Goal: Navigation & Orientation: Find specific page/section

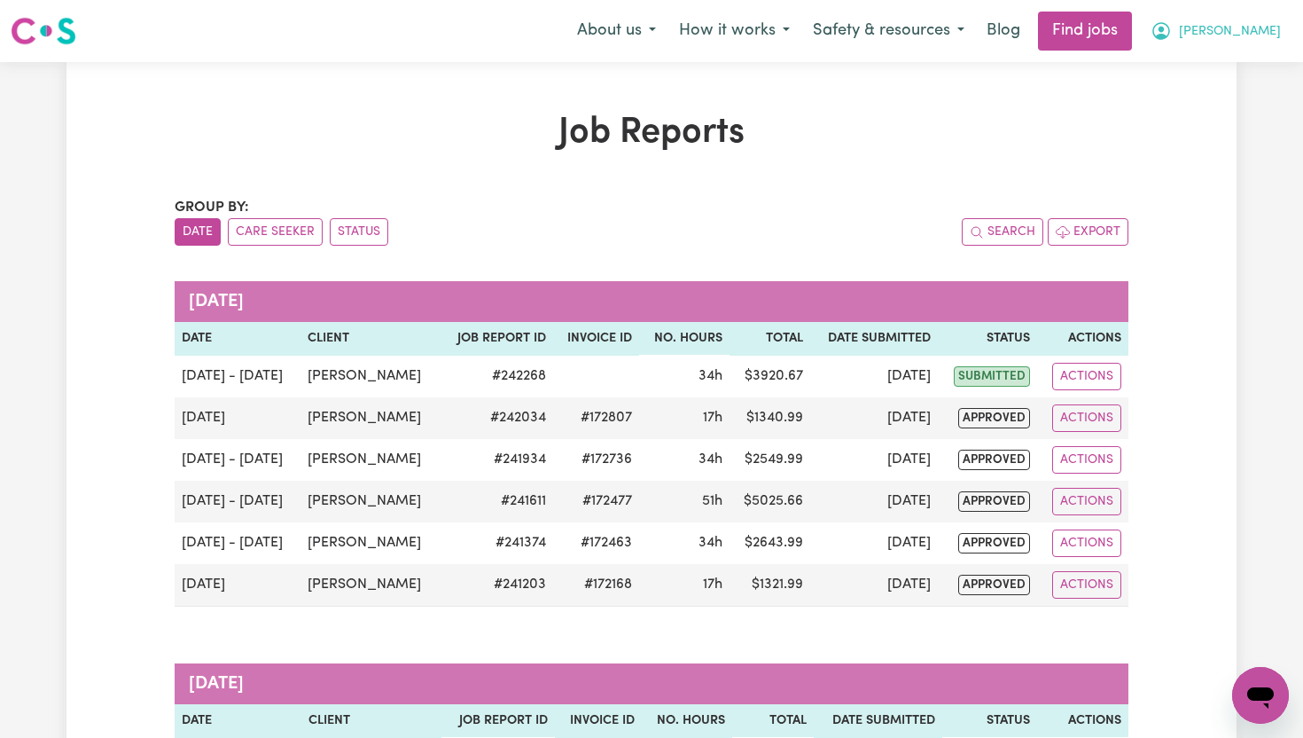
click at [1261, 32] on span "[PERSON_NAME]" at bounding box center [1230, 32] width 102 height 20
click at [1236, 97] on link "My Dashboard" at bounding box center [1222, 102] width 140 height 34
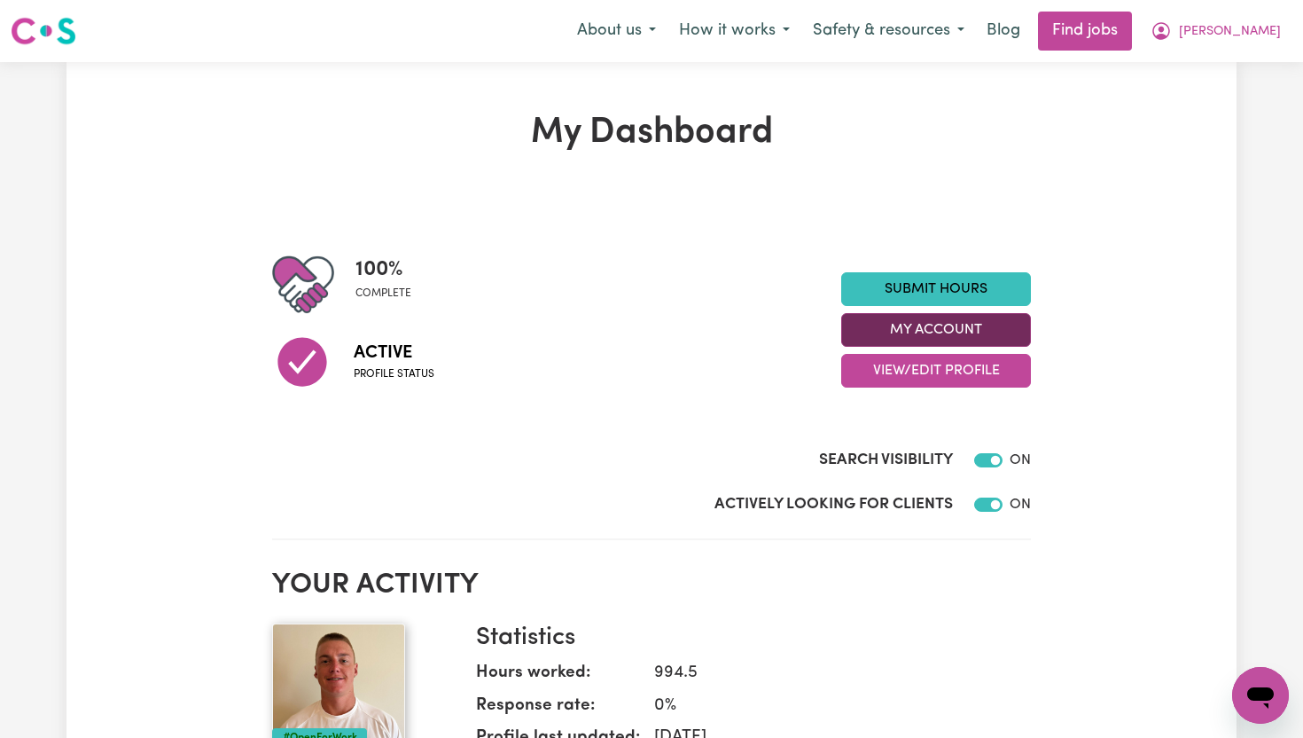
click at [944, 332] on button "My Account" at bounding box center [936, 330] width 190 height 34
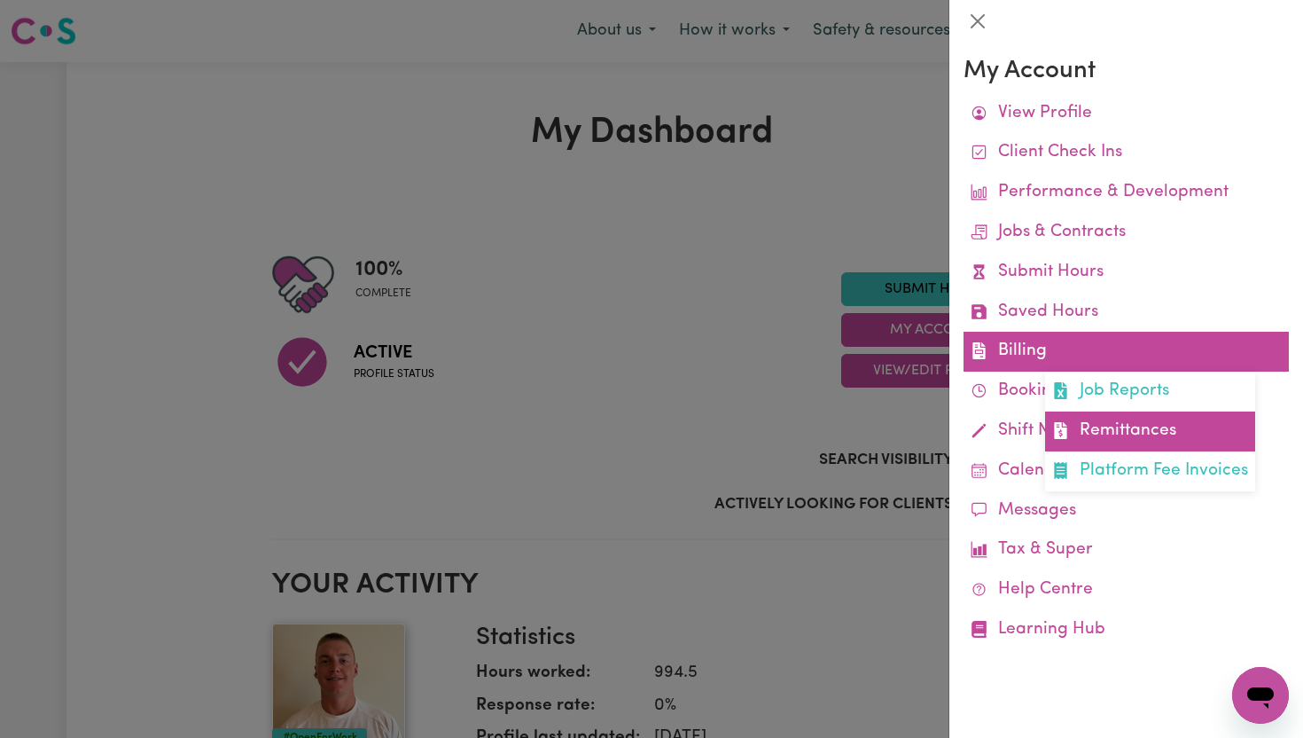
click at [1127, 431] on link "Remittances" at bounding box center [1150, 431] width 210 height 40
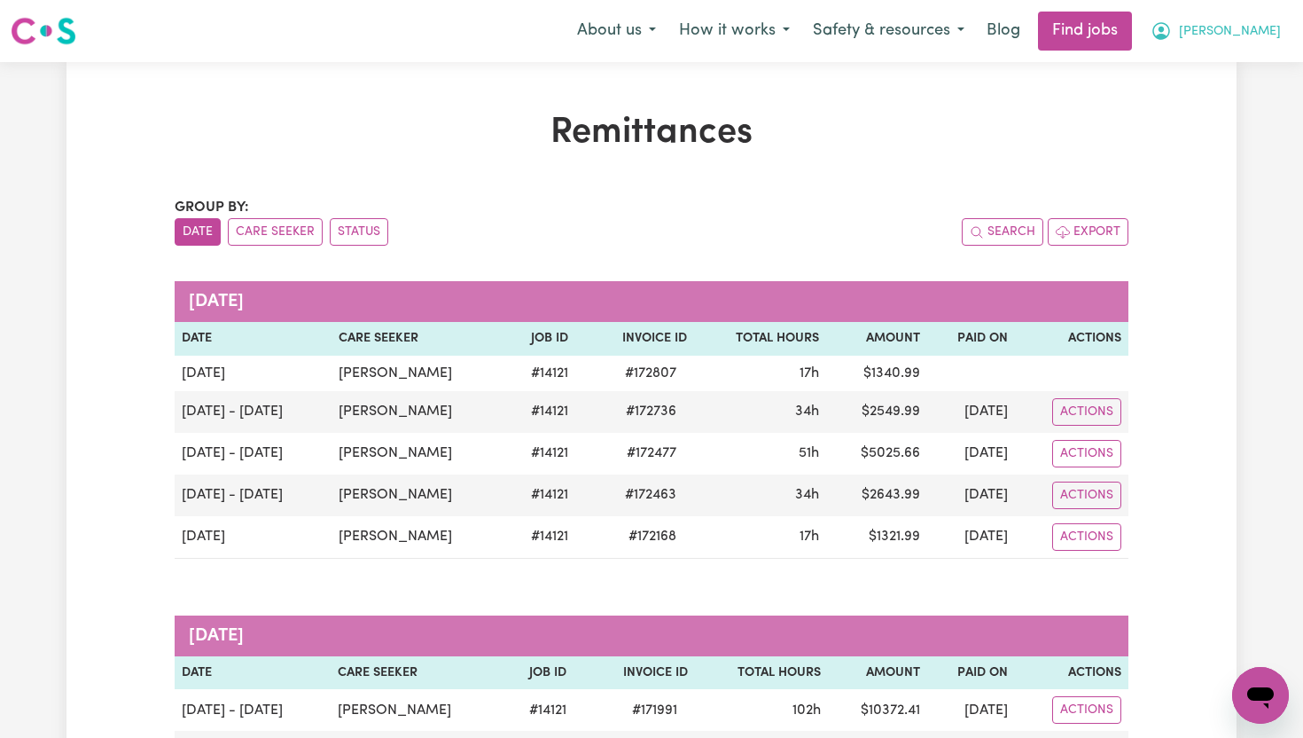
click at [1269, 34] on span "[PERSON_NAME]" at bounding box center [1230, 32] width 102 height 20
click at [1215, 110] on link "My Dashboard" at bounding box center [1222, 102] width 140 height 34
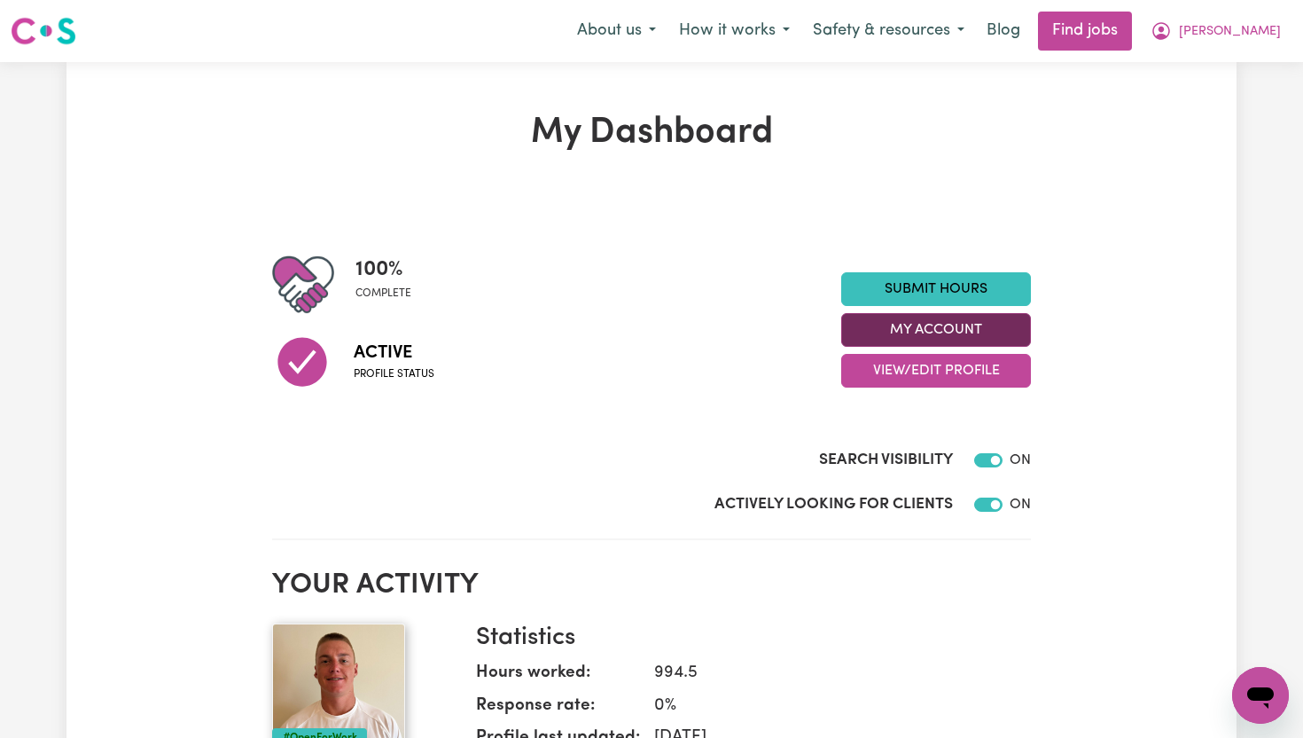
click at [973, 324] on button "My Account" at bounding box center [936, 330] width 190 height 34
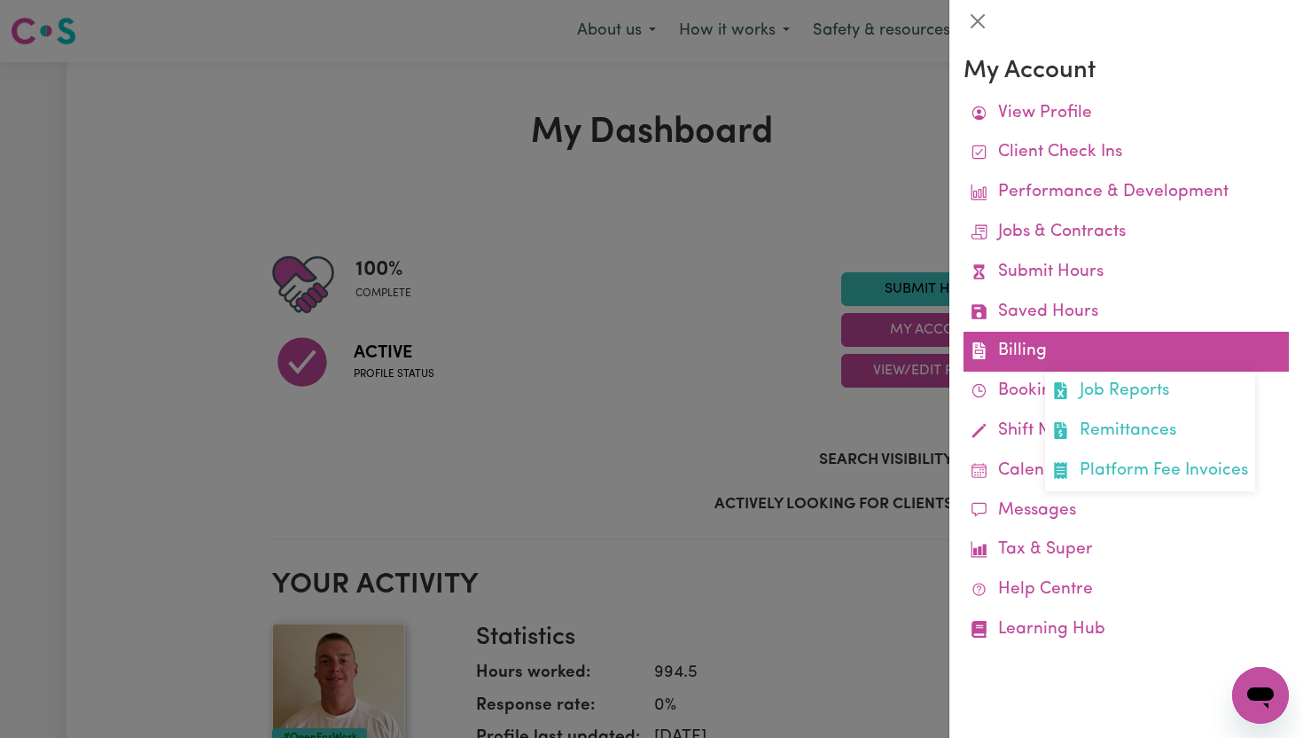
click at [1026, 354] on link "Billing Job Reports Remittances Platform Fee Invoices" at bounding box center [1126, 352] width 325 height 40
